Goal: Task Accomplishment & Management: Use online tool/utility

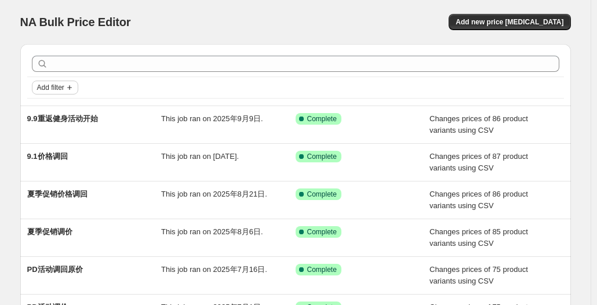
click at [59, 85] on span "Add filter" at bounding box center [50, 87] width 27 height 9
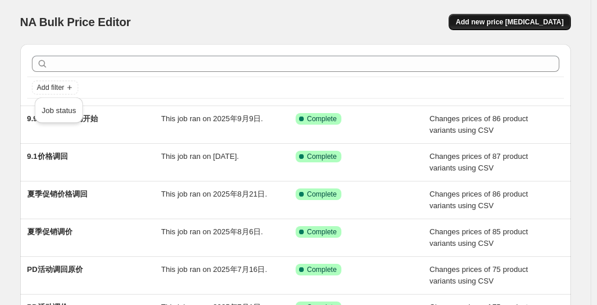
click at [484, 21] on button "Add new price [MEDICAL_DATA]" at bounding box center [510, 22] width 122 height 16
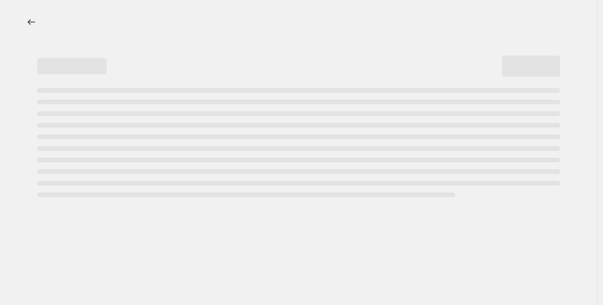
select select "percentage"
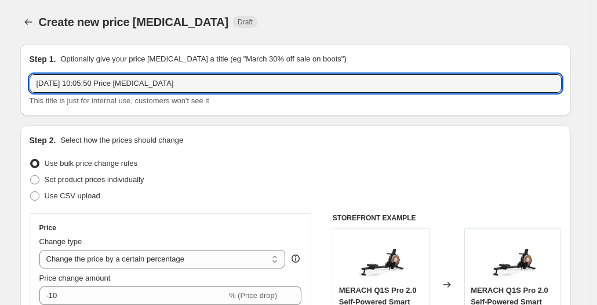
drag, startPoint x: 205, startPoint y: 82, endPoint x: 4, endPoint y: 105, distance: 201.9
type input "9"
type input "重返健身活动结束"
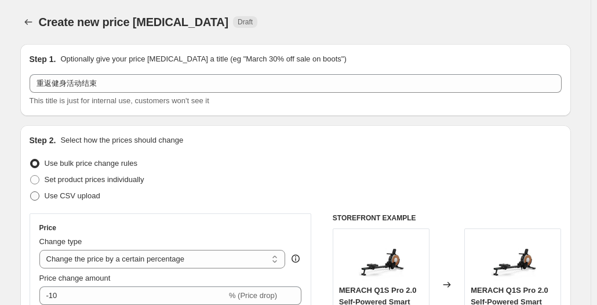
click at [72, 197] on span "Use CSV upload" at bounding box center [73, 195] width 56 height 9
click at [31, 192] on input "Use CSV upload" at bounding box center [30, 191] width 1 height 1
radio input "true"
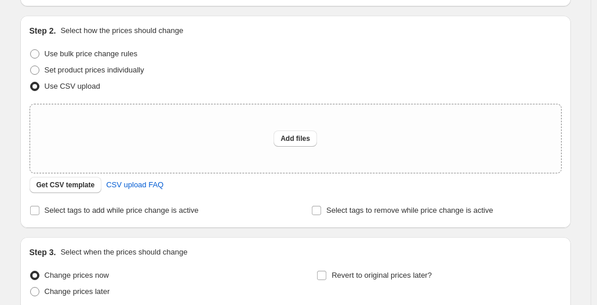
scroll to position [116, 0]
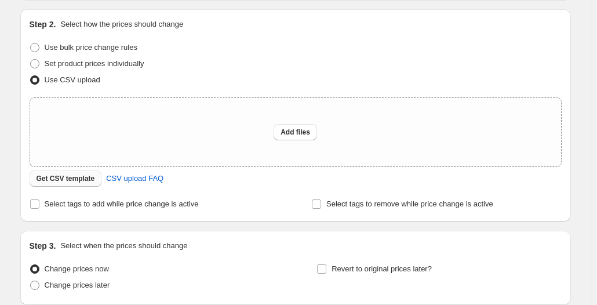
click at [82, 179] on span "Get CSV template" at bounding box center [66, 178] width 59 height 9
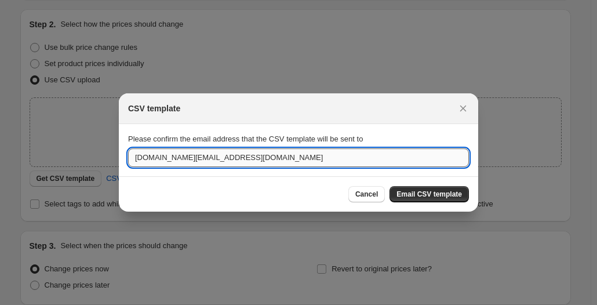
click at [155, 158] on input "[DOMAIN_NAME][EMAIL_ADDRESS][DOMAIN_NAME]" at bounding box center [298, 157] width 341 height 19
click at [160, 162] on input "[DOMAIN_NAME][EMAIL_ADDRESS][DOMAIN_NAME]" at bounding box center [298, 157] width 341 height 19
click at [208, 158] on input "[EMAIL_ADDRESS][DOMAIN_NAME]" at bounding box center [298, 157] width 341 height 19
type input "[EMAIL_ADDRESS][DOMAIN_NAME]"
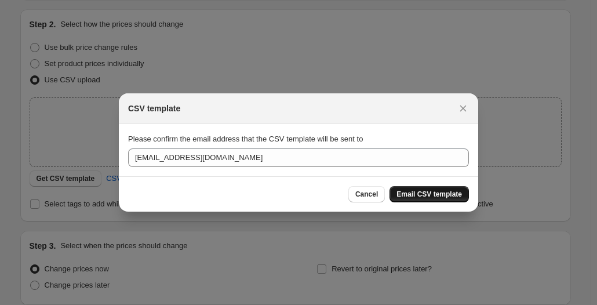
click at [417, 197] on span "Email CSV template" at bounding box center [430, 194] width 66 height 9
